Goal: Information Seeking & Learning: Learn about a topic

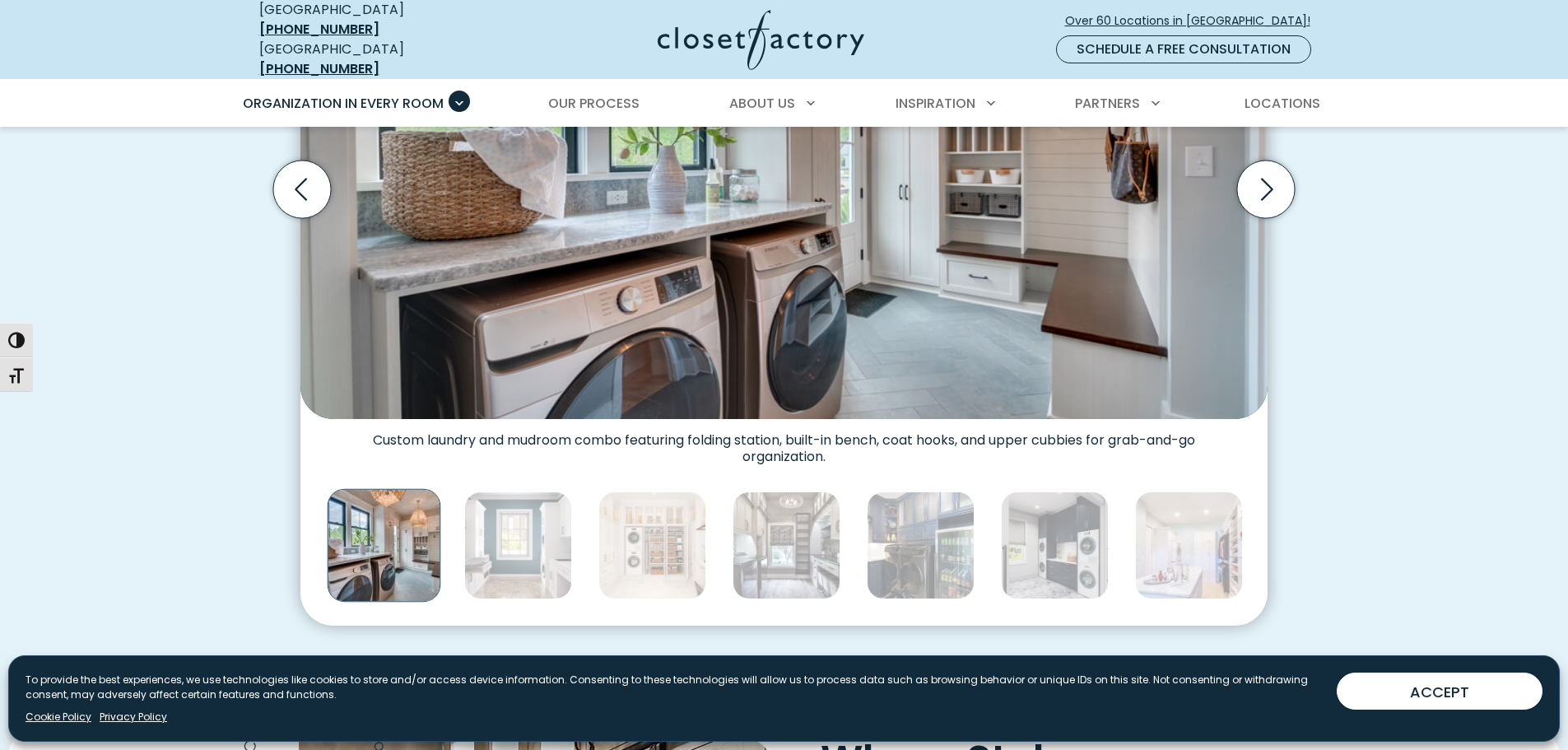
scroll to position [741, 0]
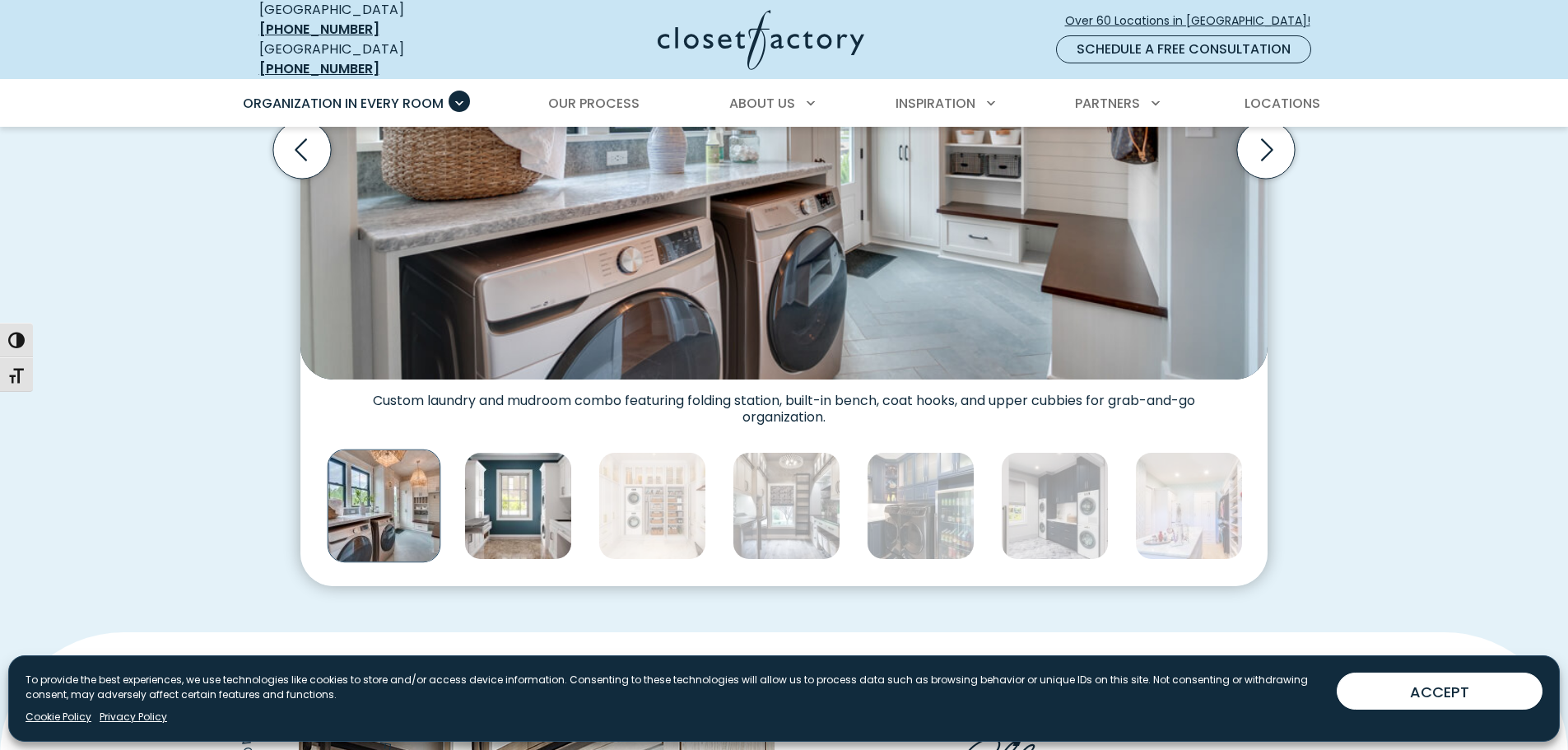
click at [521, 496] on img "Thumbnail Gallery" at bounding box center [518, 506] width 108 height 108
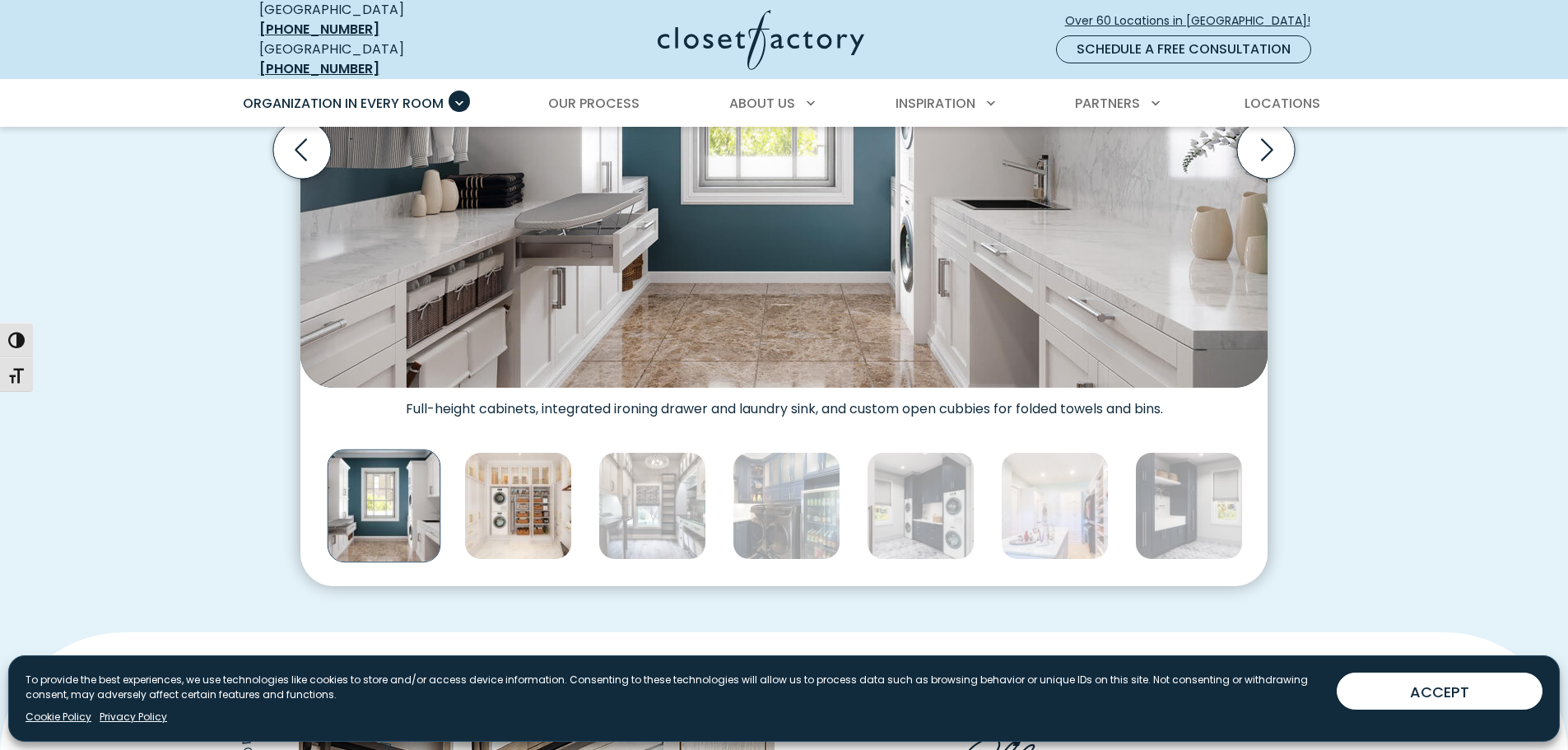
click at [542, 518] on img "Thumbnail Gallery" at bounding box center [518, 506] width 108 height 108
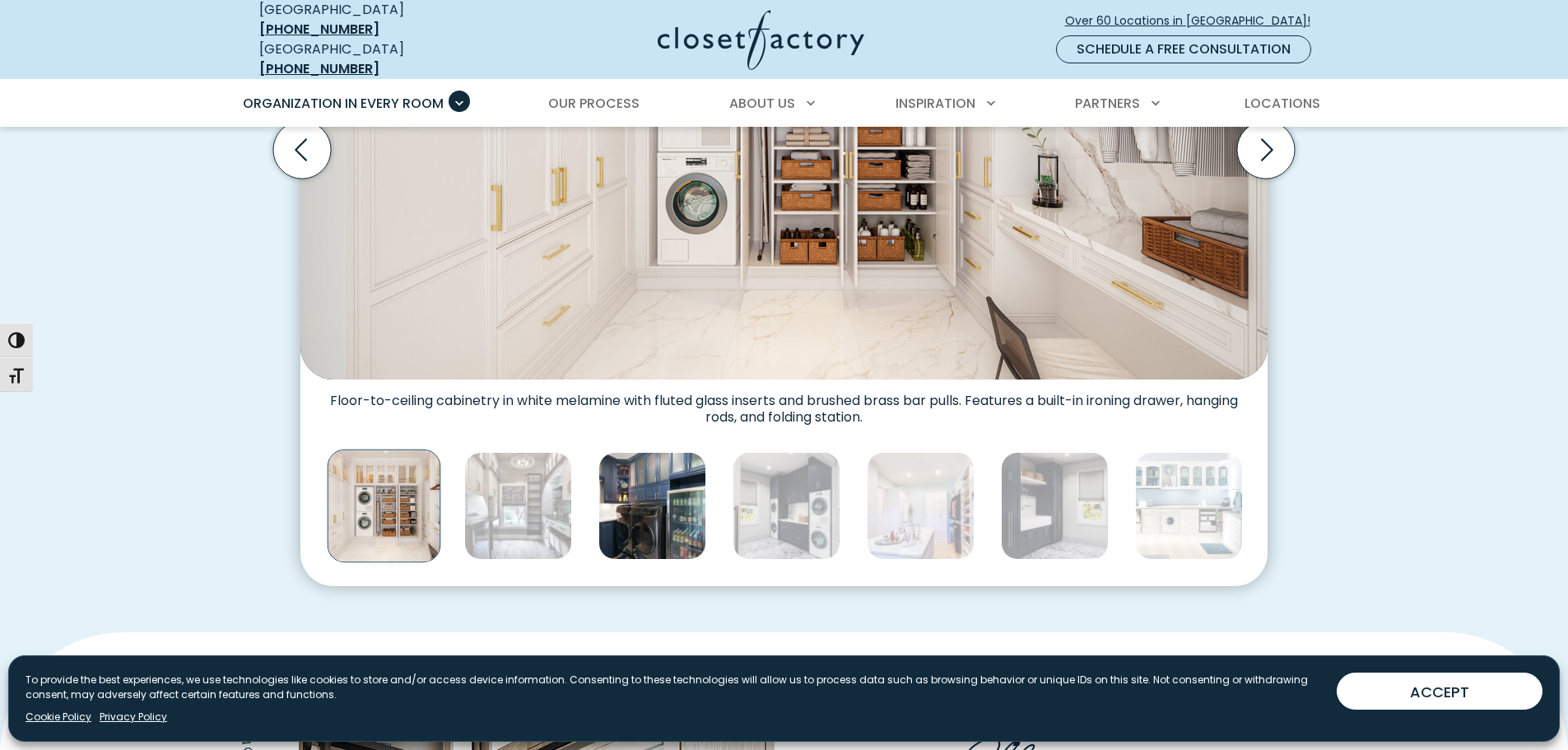
click at [609, 484] on img "Thumbnail Gallery" at bounding box center [652, 506] width 108 height 108
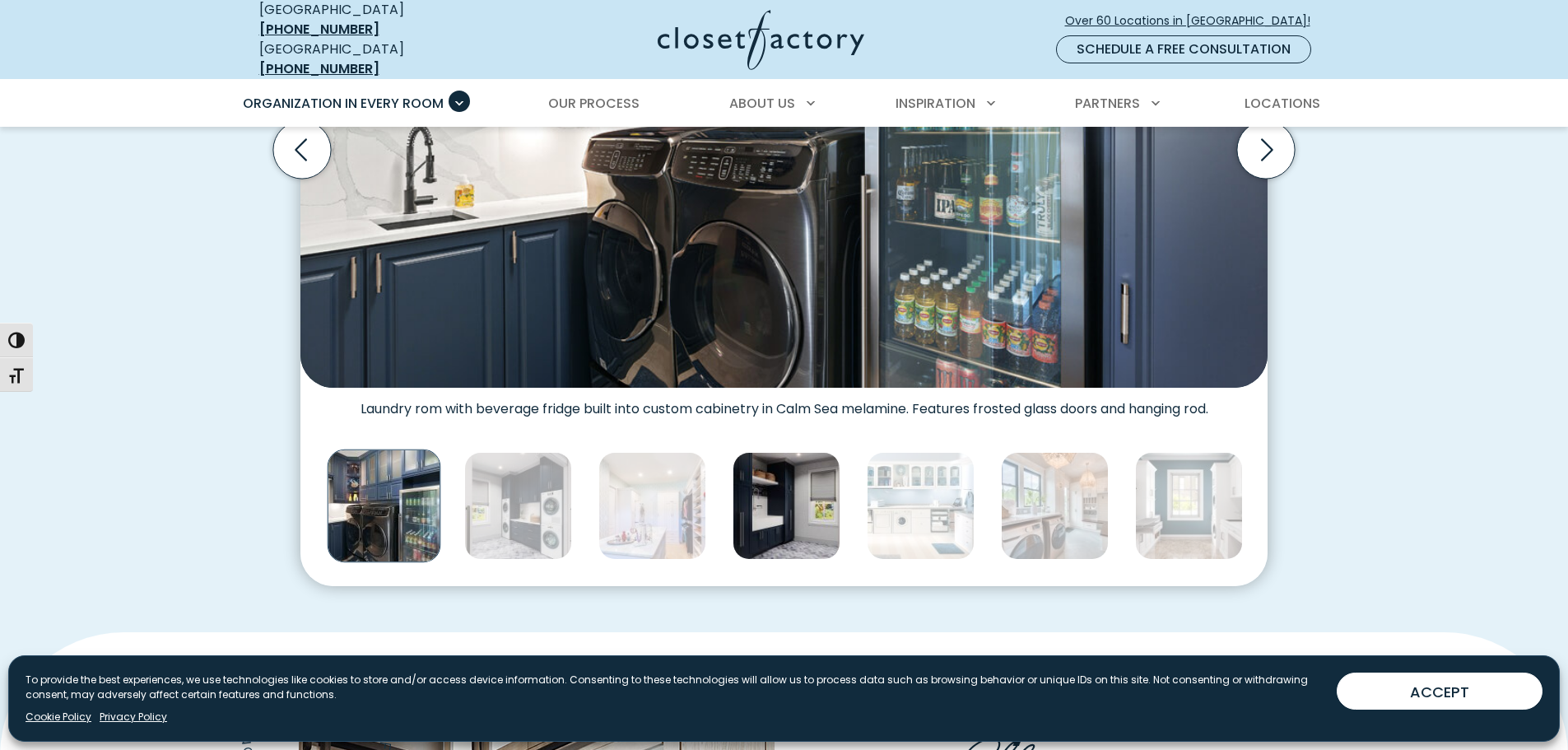
click at [787, 495] on img "Thumbnail Gallery" at bounding box center [787, 506] width 108 height 108
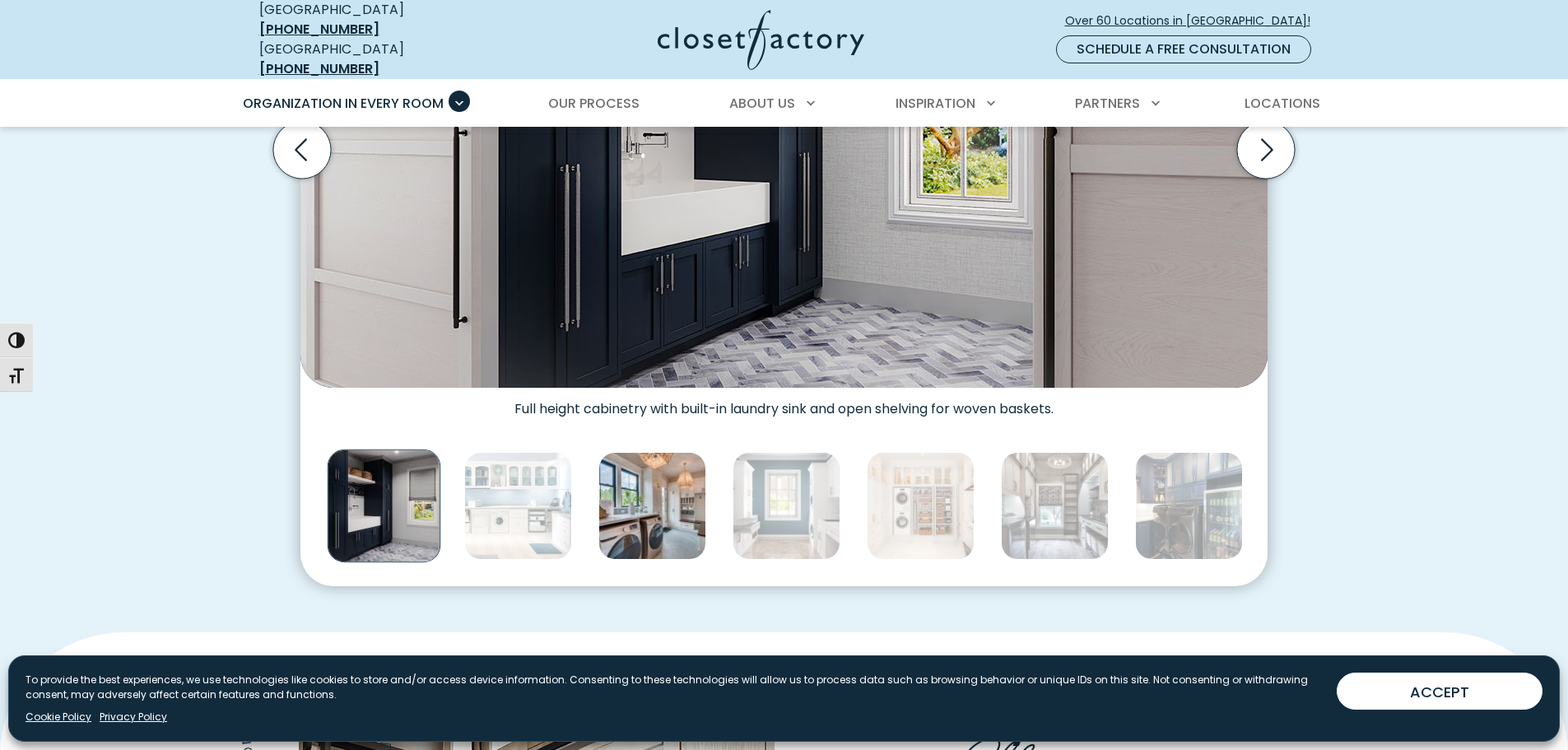
click at [699, 494] on img "Thumbnail Gallery" at bounding box center [652, 506] width 108 height 108
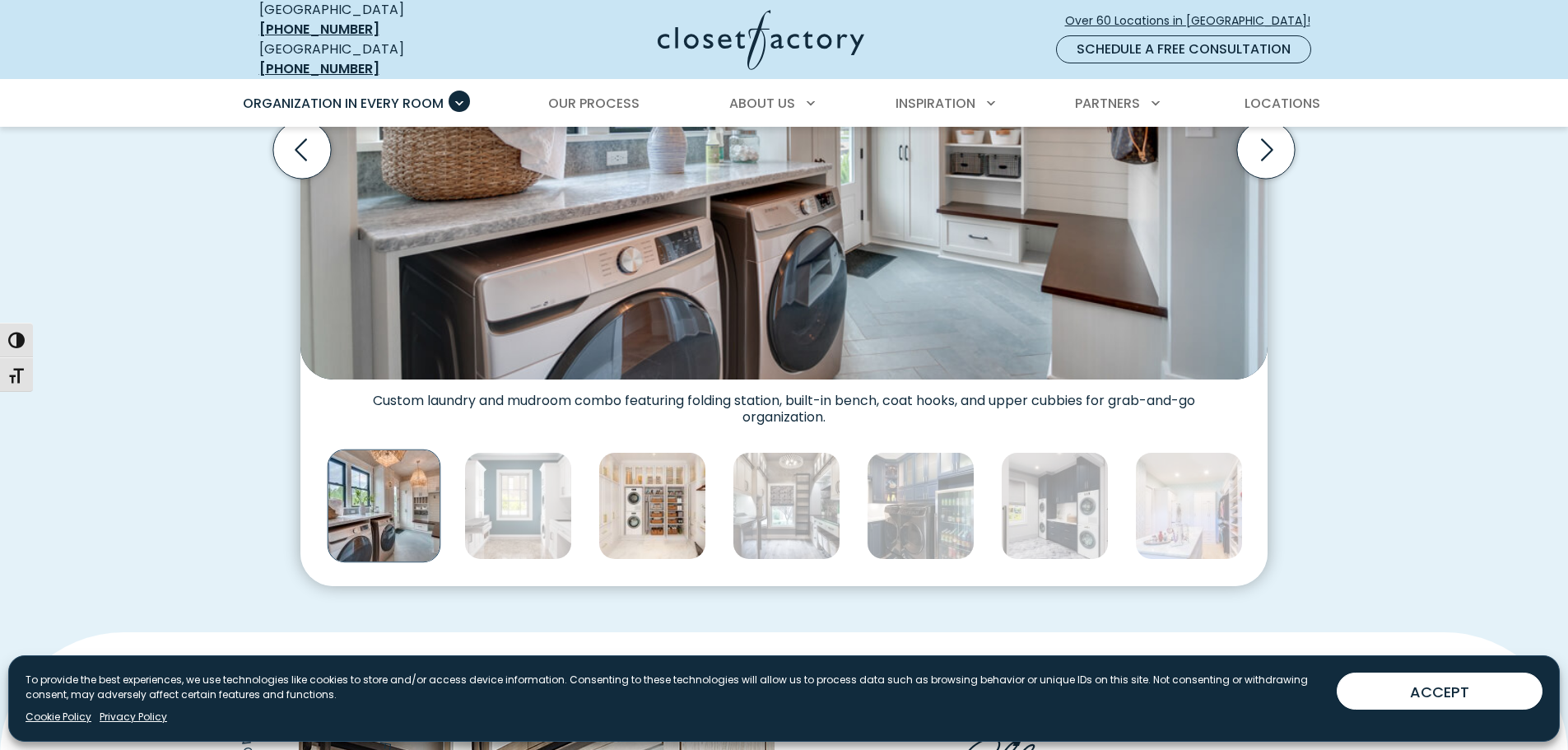
click at [703, 501] on img "Thumbnail Gallery" at bounding box center [652, 506] width 108 height 108
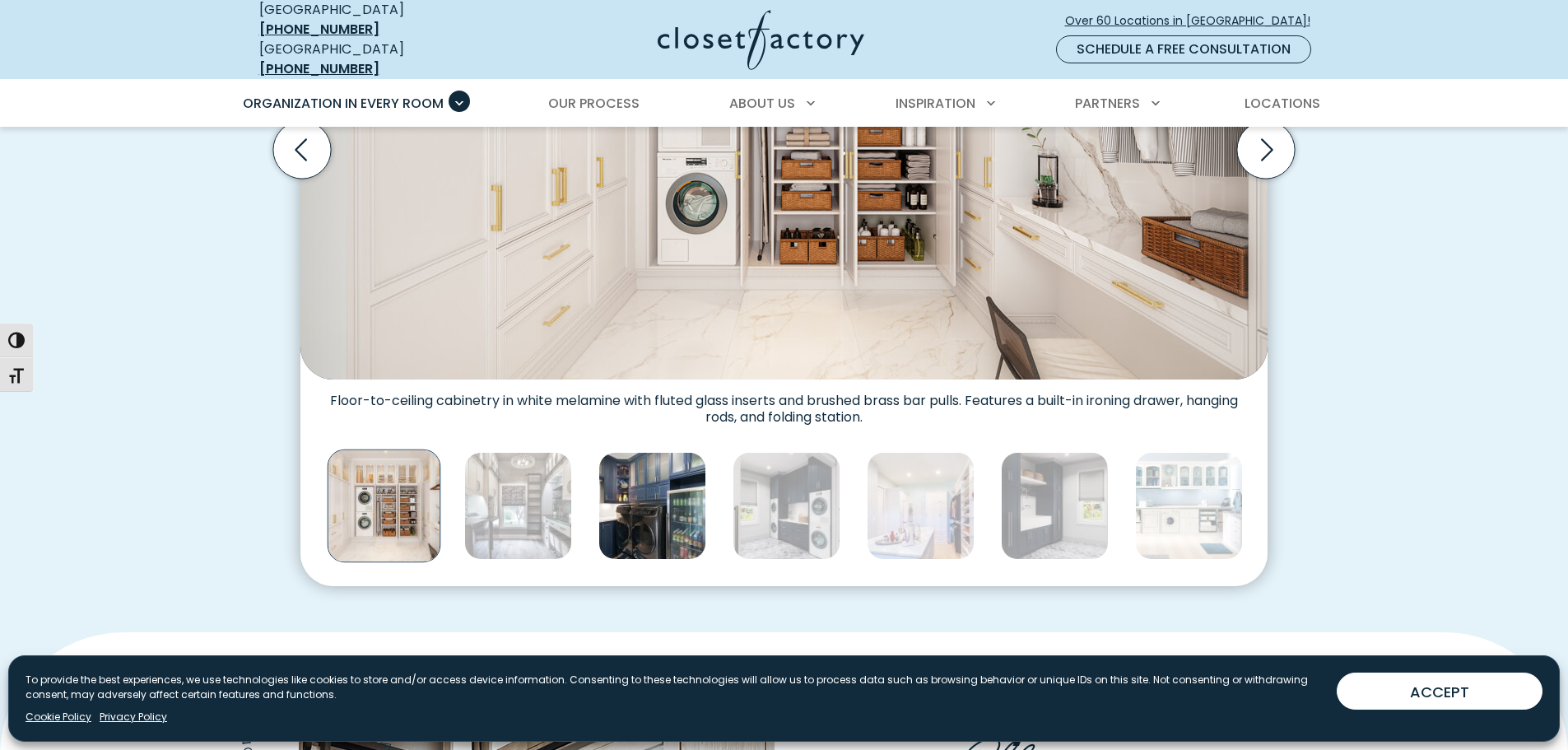
click at [666, 498] on img "Thumbnail Gallery" at bounding box center [652, 506] width 108 height 108
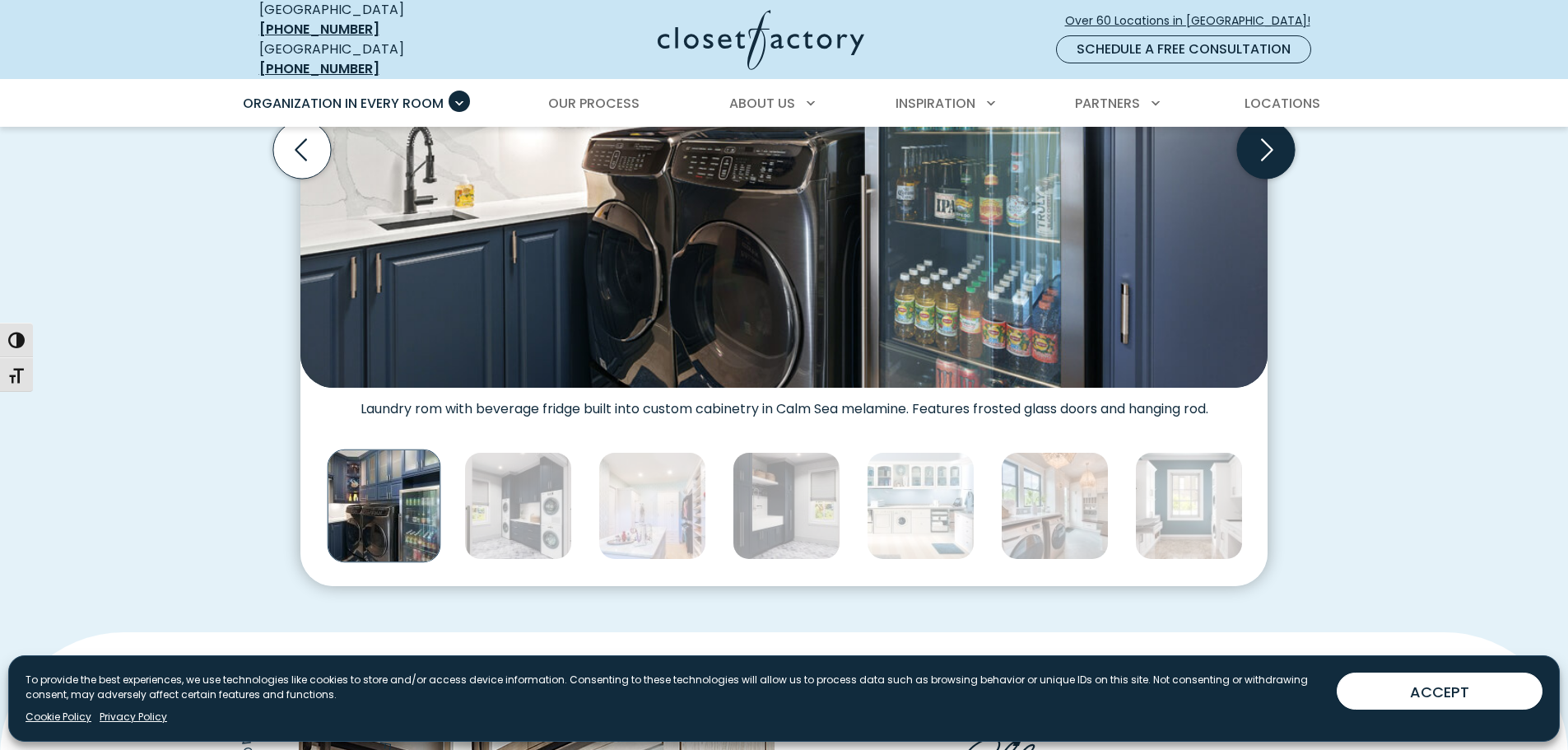
click at [1261, 149] on icon "Next slide" at bounding box center [1266, 150] width 57 height 57
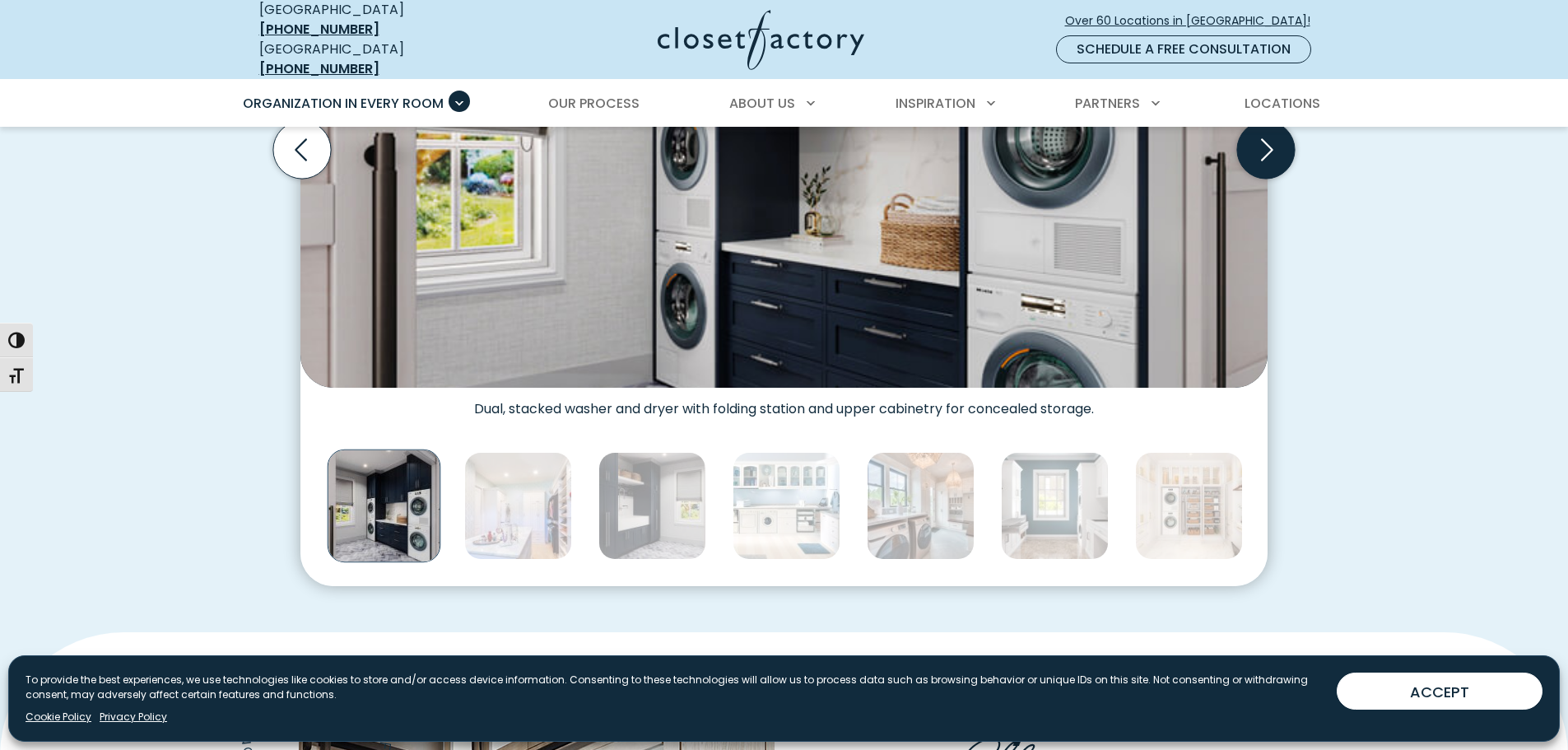
click at [1261, 149] on icon "Next slide" at bounding box center [1266, 150] width 57 height 57
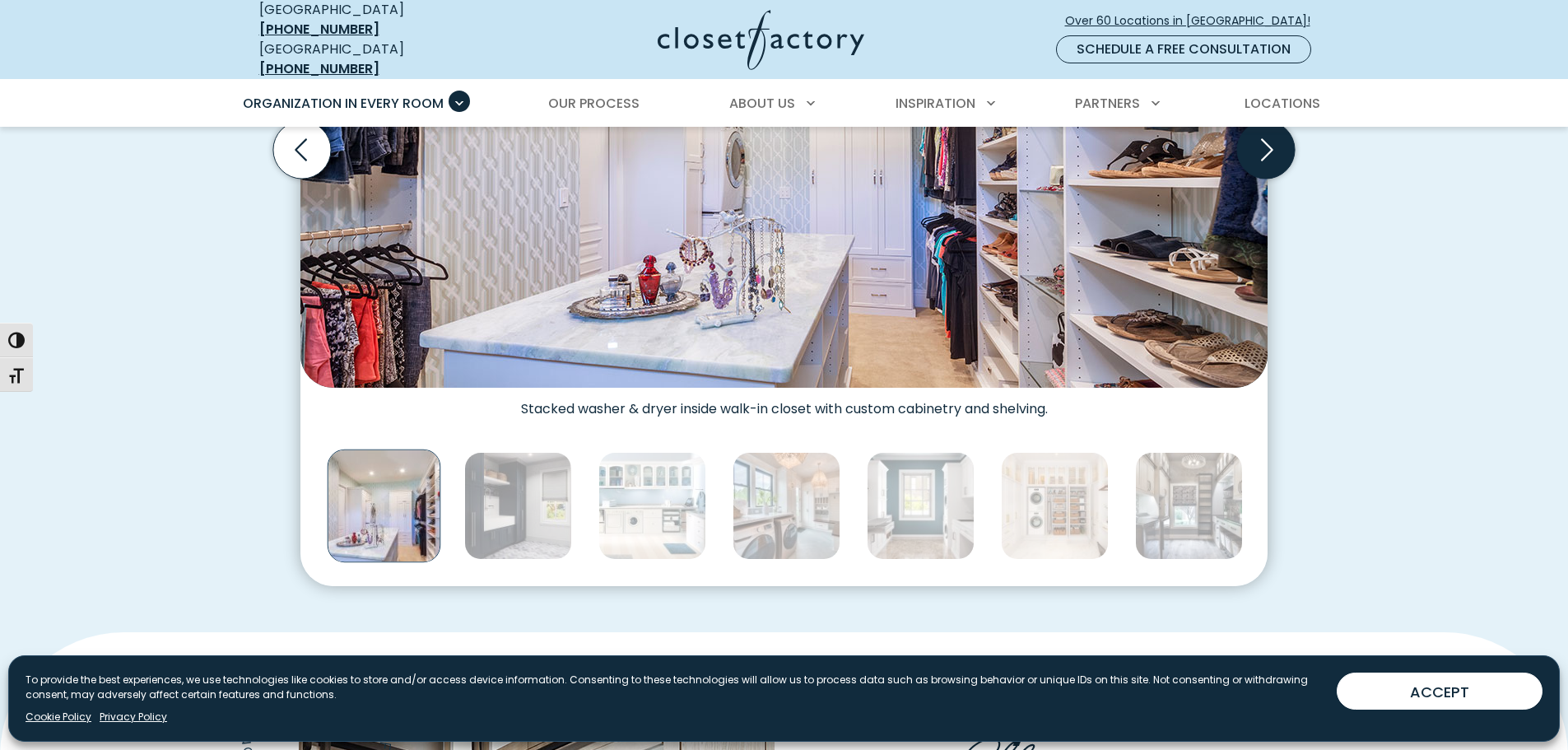
click at [1261, 149] on icon "Next slide" at bounding box center [1266, 150] width 57 height 57
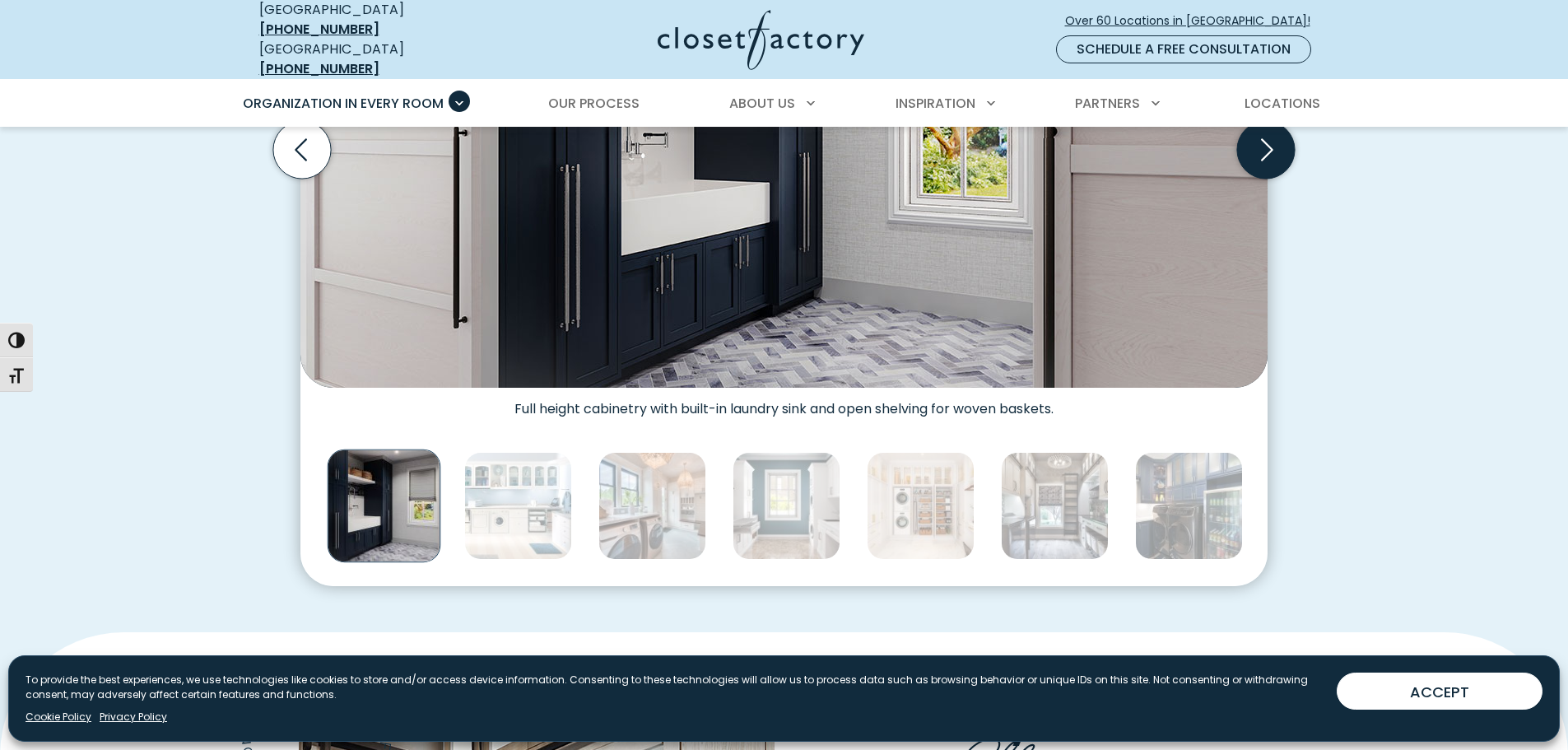
click at [1261, 149] on icon "Next slide" at bounding box center [1266, 150] width 57 height 57
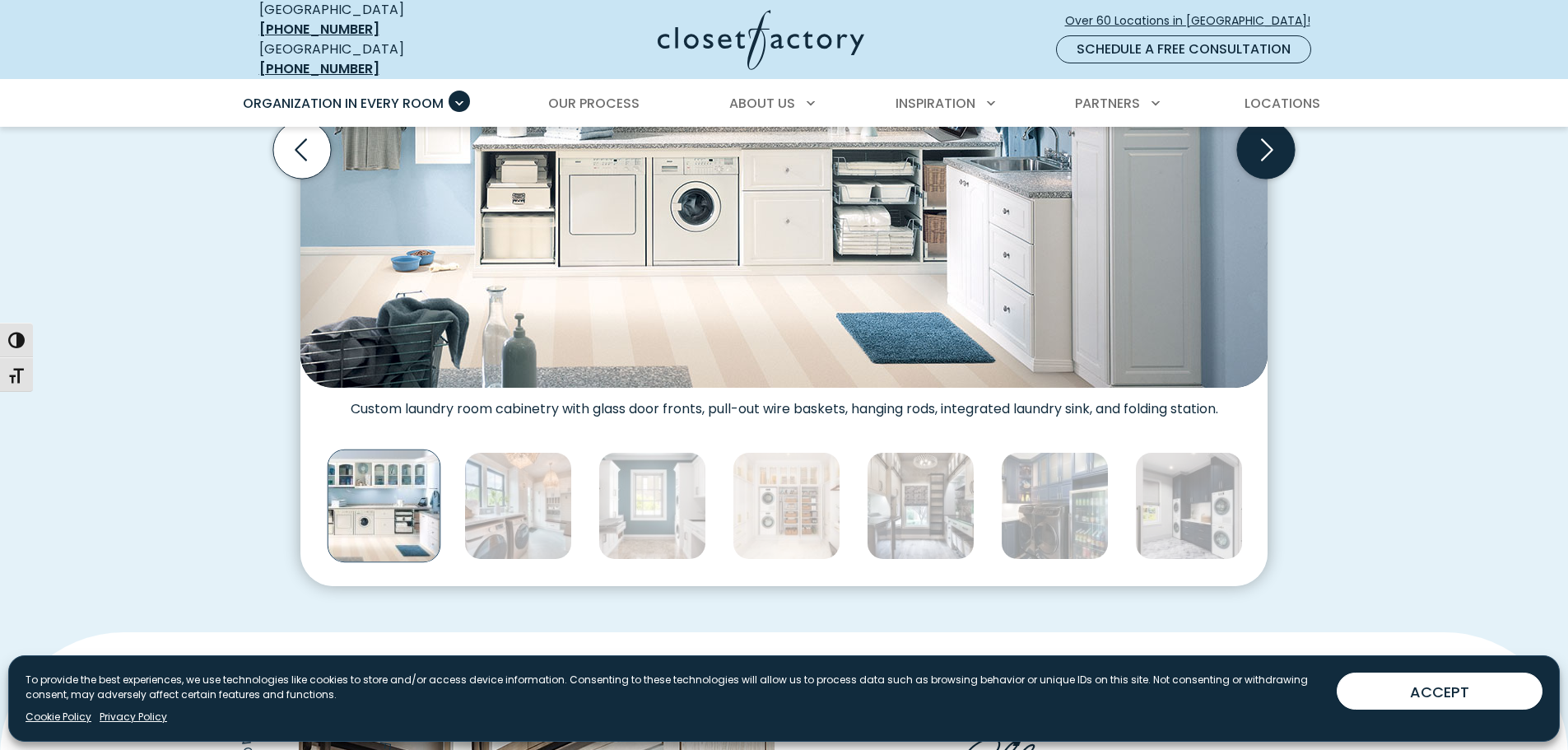
click at [1261, 149] on icon "Next slide" at bounding box center [1266, 150] width 57 height 57
